Goal: Information Seeking & Learning: Learn about a topic

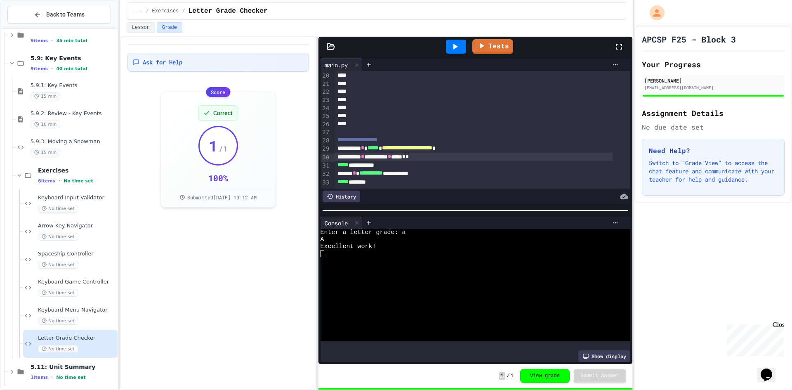
scroll to position [5404, 0]
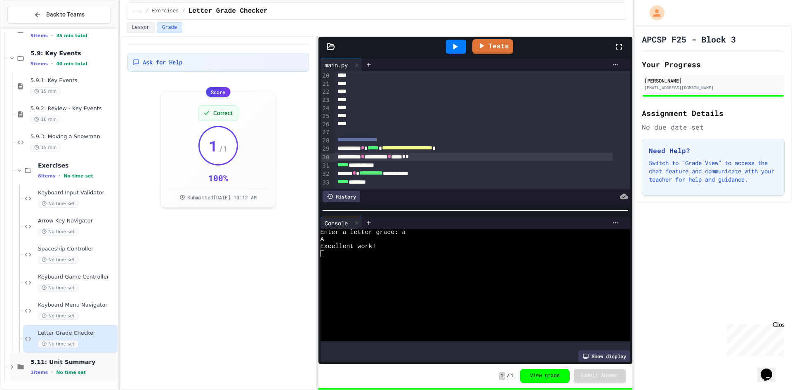
click at [81, 374] on div "5.11: Unit Summary 1 items • No time set" at bounding box center [62, 367] width 109 height 28
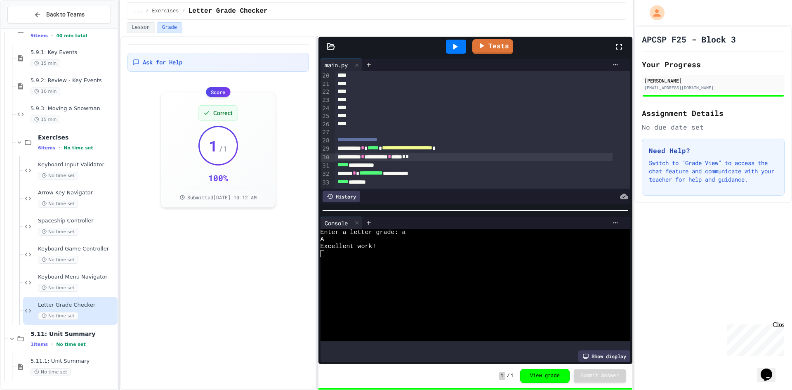
click at [81, 364] on div "5.8: Mouse Events 9 items • 35 min total 5.9: Key Events 9 items • 40 min total…" at bounding box center [59, 208] width 117 height 353
click at [81, 359] on span "5.11.1: Unit Summary" at bounding box center [73, 360] width 85 height 7
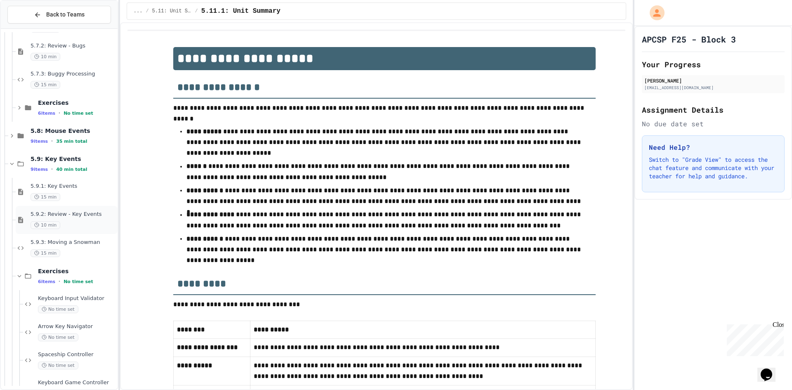
scroll to position [5175, 0]
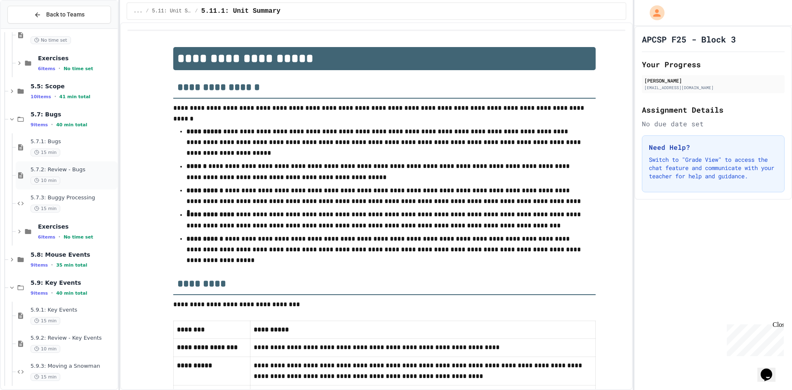
click at [83, 168] on span "5.7.2: Review - Bugs" at bounding box center [73, 169] width 85 height 7
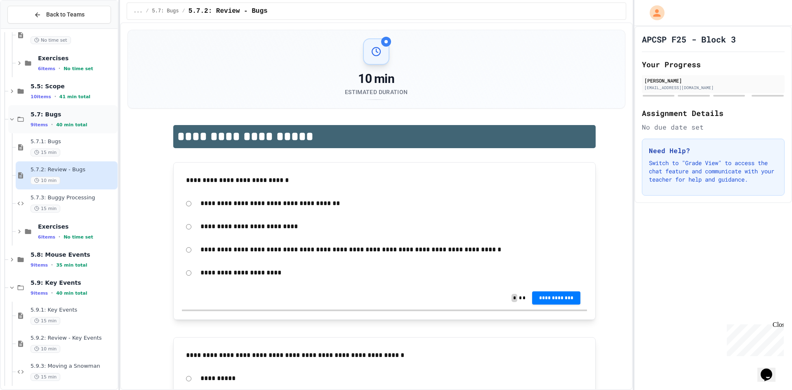
click at [94, 125] on div "9 items • 40 min total" at bounding box center [73, 124] width 85 height 7
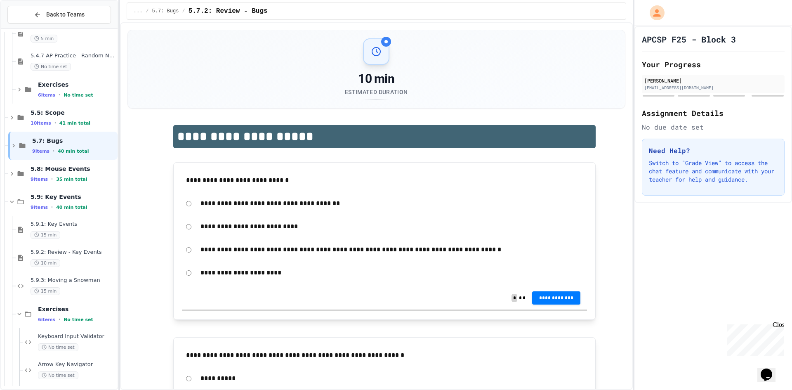
scroll to position [5133, 0]
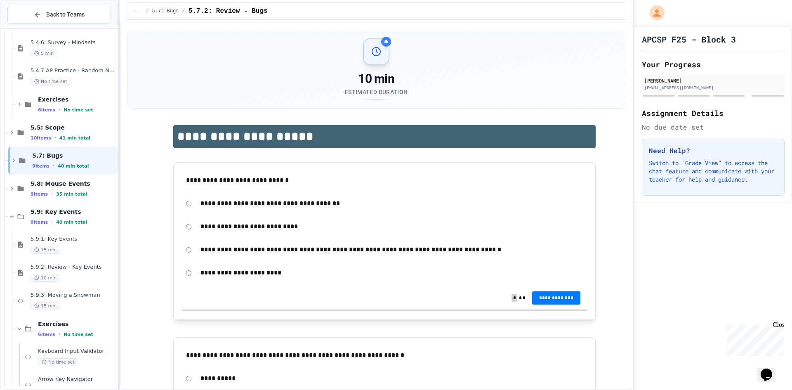
click at [81, 125] on span "5.5: Scope" at bounding box center [73, 127] width 85 height 7
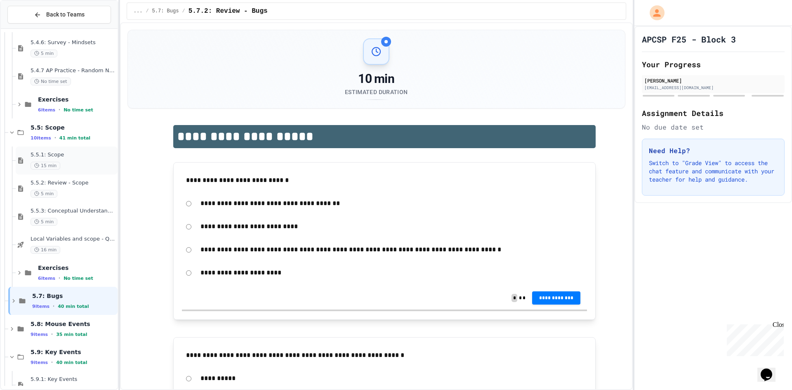
click at [77, 157] on span "5.5.1: Scope" at bounding box center [73, 154] width 85 height 7
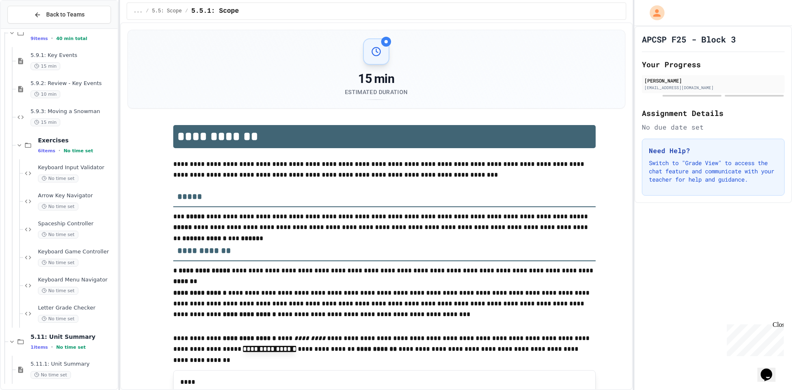
scroll to position [5460, 0]
